Goal: Task Accomplishment & Management: Use online tool/utility

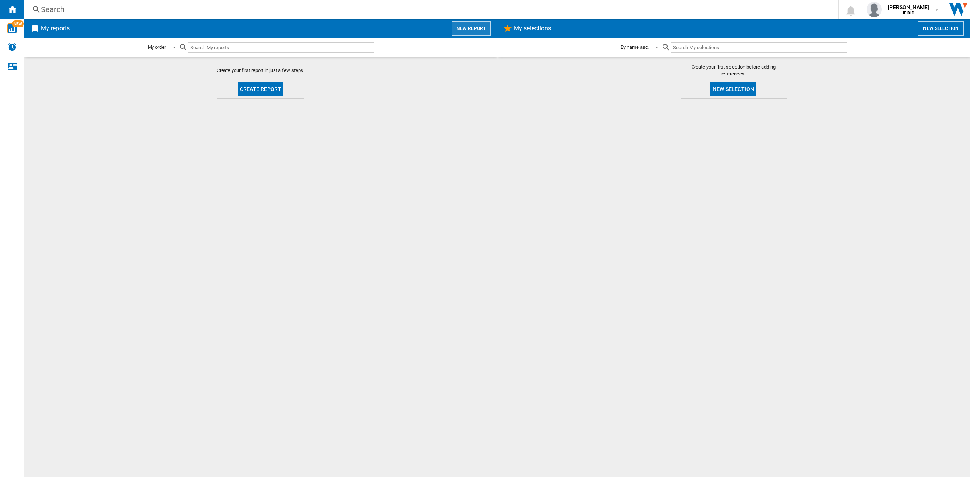
click at [467, 27] on button "New report" at bounding box center [470, 28] width 39 height 14
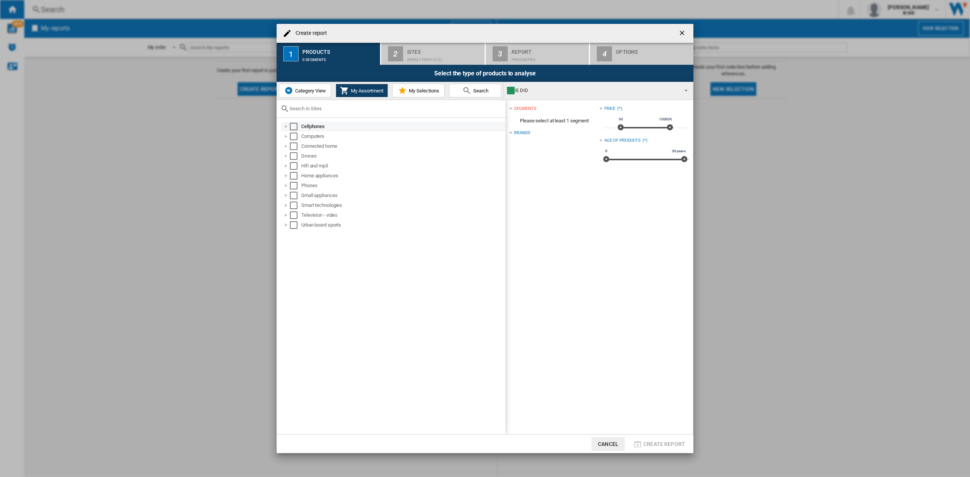
click at [298, 125] on md-checkbox "Select" at bounding box center [295, 127] width 11 height 8
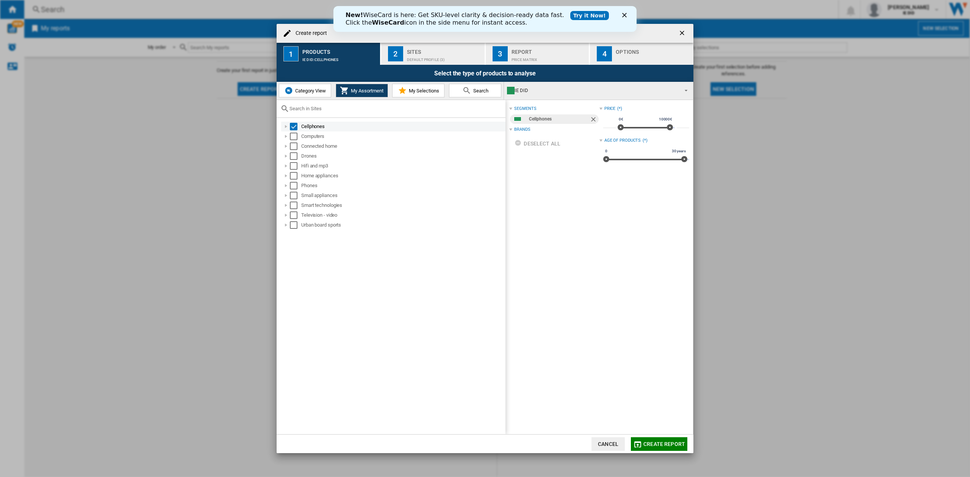
click at [295, 127] on div "Select" at bounding box center [294, 127] width 8 height 8
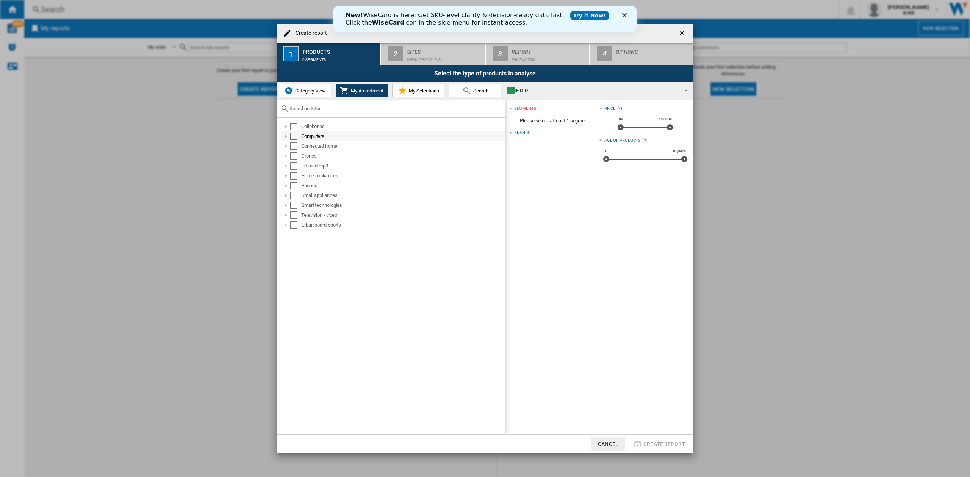
click at [295, 126] on div "Select" at bounding box center [294, 127] width 8 height 8
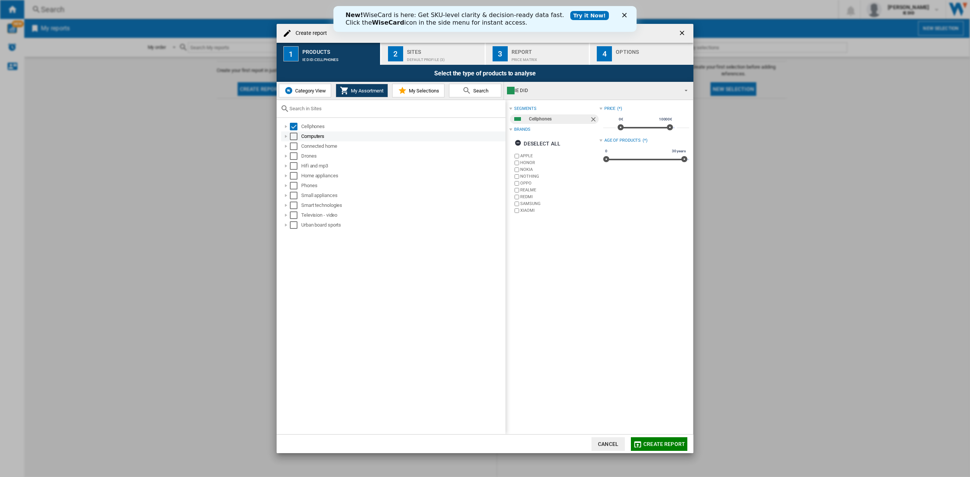
click at [294, 138] on div "Select" at bounding box center [294, 137] width 8 height 8
click at [294, 147] on div "Select" at bounding box center [294, 146] width 8 height 8
drag, startPoint x: 295, startPoint y: 156, endPoint x: 297, endPoint y: 167, distance: 10.7
click at [296, 157] on div "Select" at bounding box center [294, 156] width 8 height 8
click at [295, 170] on div "Hifi and mp3" at bounding box center [393, 166] width 224 height 10
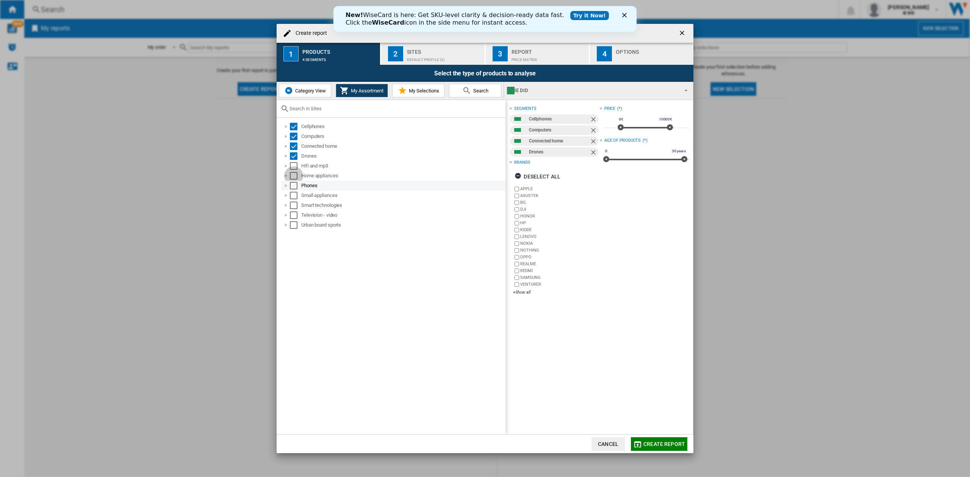
drag, startPoint x: 294, startPoint y: 178, endPoint x: 294, endPoint y: 182, distance: 4.6
click at [294, 178] on div "Select" at bounding box center [294, 176] width 8 height 8
click at [294, 166] on div "Select" at bounding box center [294, 166] width 8 height 8
click at [293, 185] on div "Select" at bounding box center [294, 186] width 8 height 8
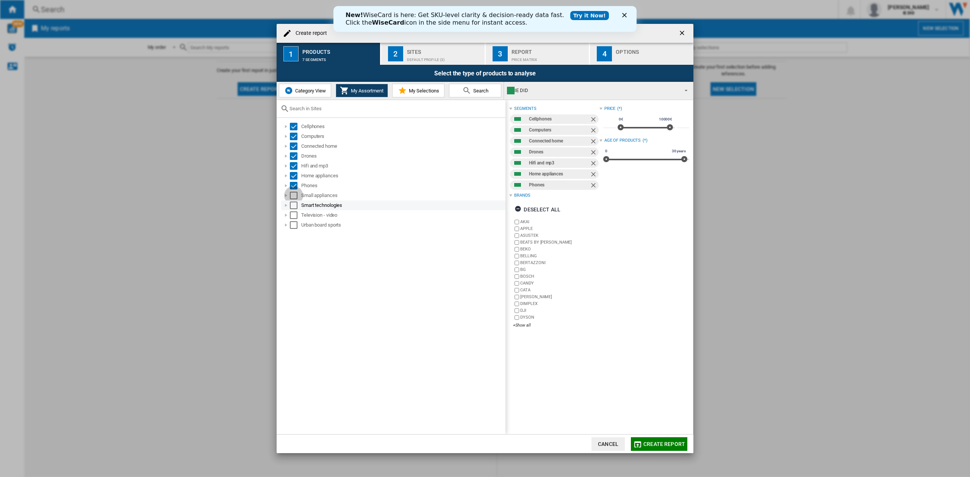
drag, startPoint x: 294, startPoint y: 195, endPoint x: 297, endPoint y: 203, distance: 8.2
click at [294, 196] on div "Select" at bounding box center [294, 196] width 8 height 8
click at [297, 204] on div "Select" at bounding box center [294, 206] width 8 height 8
click at [296, 219] on div "Television - video" at bounding box center [393, 215] width 224 height 10
click at [297, 222] on div "Select" at bounding box center [294, 225] width 8 height 8
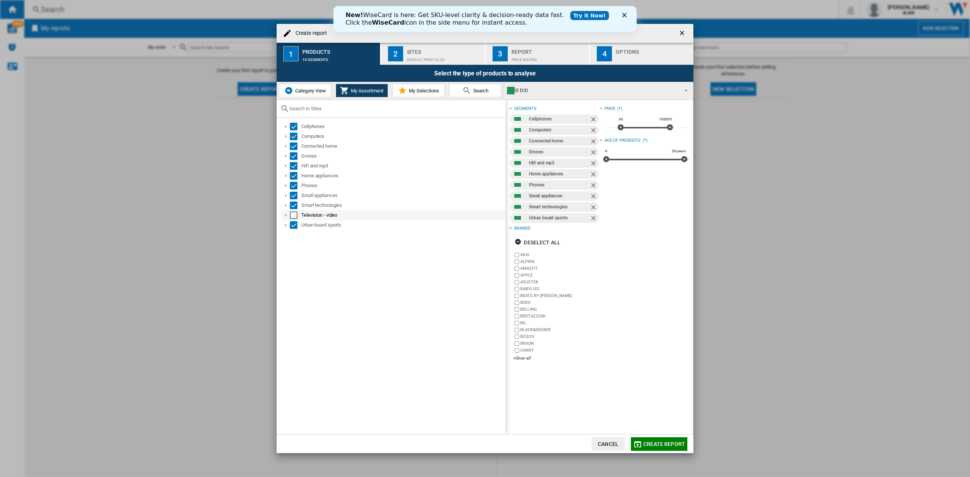
click at [295, 214] on div "Select" at bounding box center [294, 215] width 8 height 8
click at [412, 64] on button "2 Sites Default profile (3)" at bounding box center [433, 54] width 104 height 22
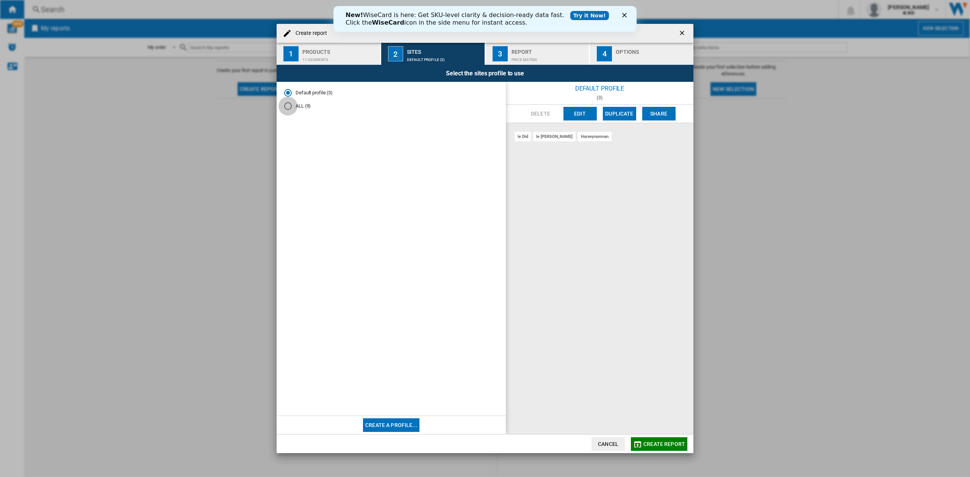
drag, startPoint x: 286, startPoint y: 108, endPoint x: 297, endPoint y: 124, distance: 19.4
click at [286, 108] on div "ALL (9)" at bounding box center [288, 106] width 8 height 8
drag, startPoint x: 658, startPoint y: 443, endPoint x: 580, endPoint y: 380, distance: 99.6
click at [658, 443] on span "Create report" at bounding box center [664, 444] width 42 height 6
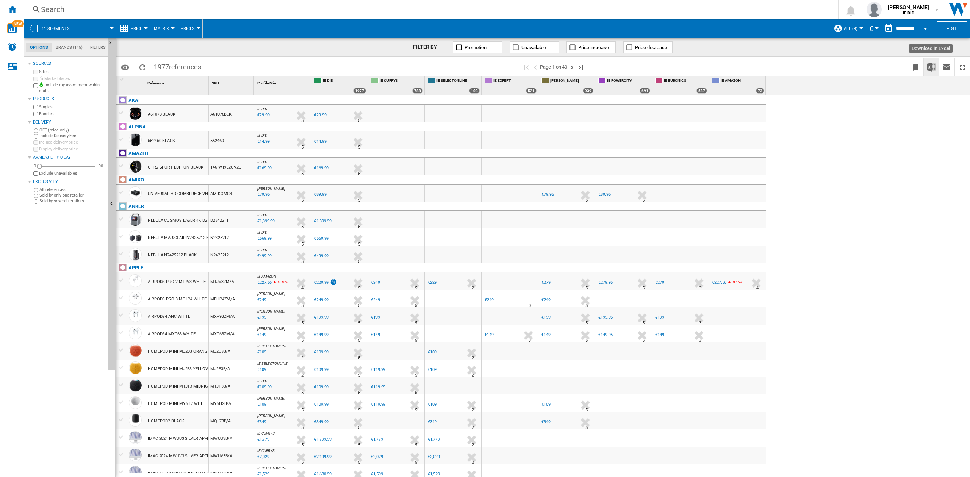
click at [933, 67] on img "Download in Excel" at bounding box center [930, 66] width 9 height 9
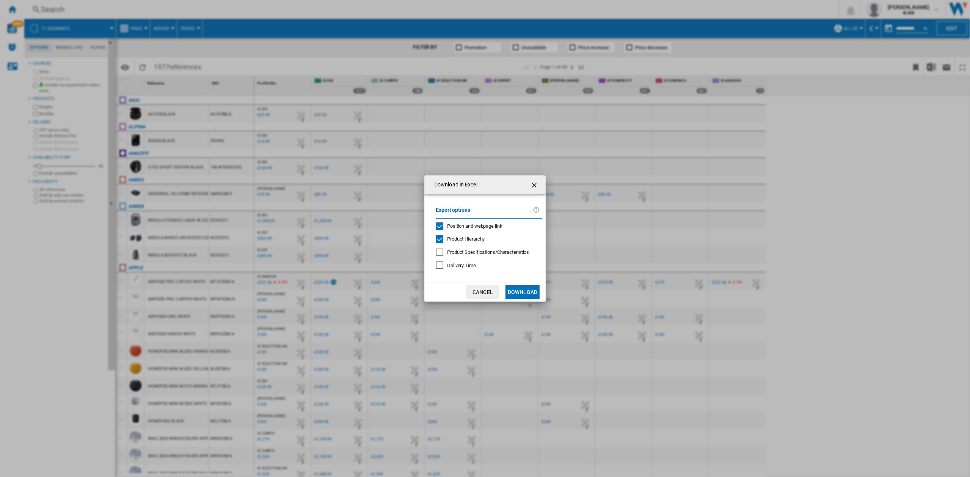
click at [522, 289] on button "Download" at bounding box center [522, 292] width 34 height 14
